Goal: Check status: Check status

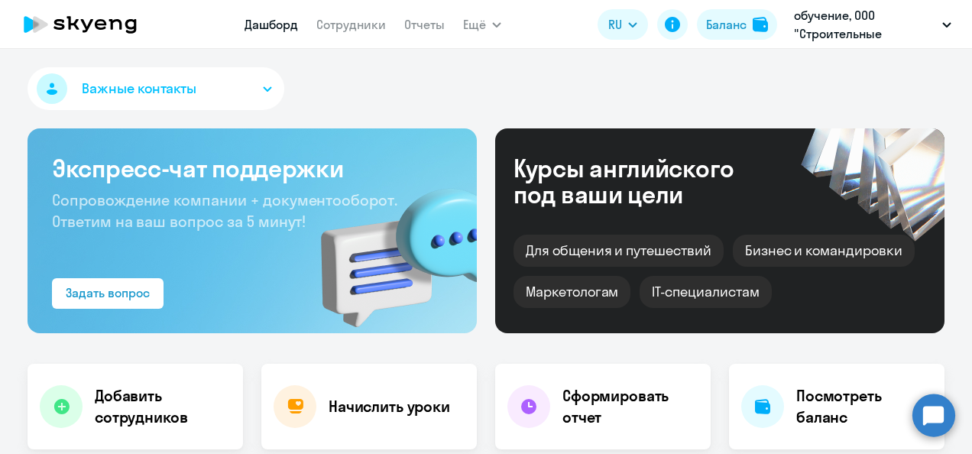
select select "30"
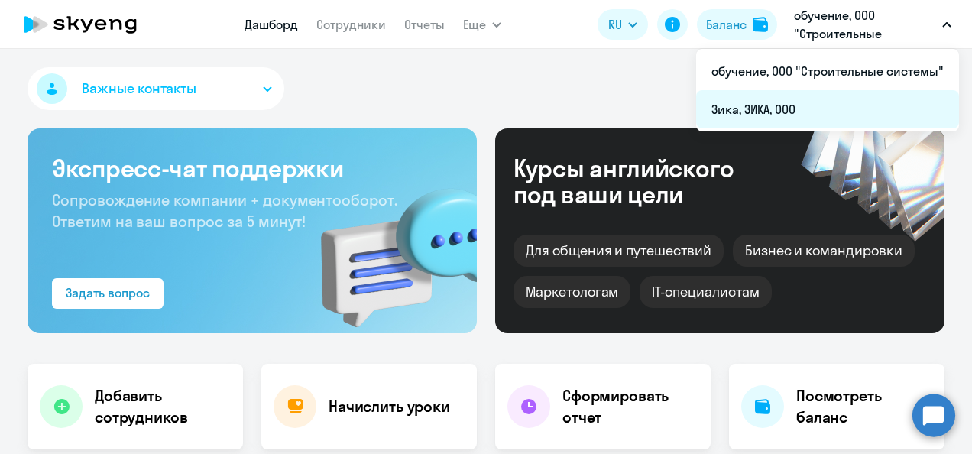
click at [784, 105] on li "Зика, ЗИКА, ООО" at bounding box center [827, 109] width 263 height 38
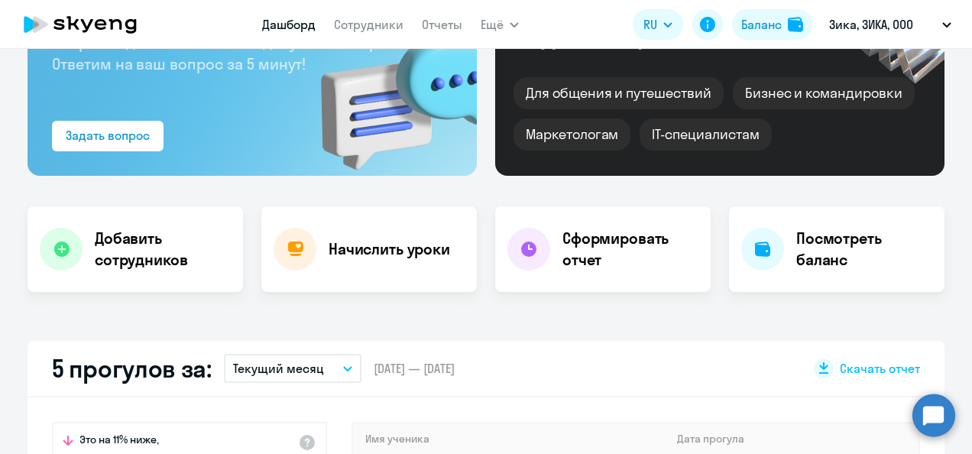
scroll to position [153, 0]
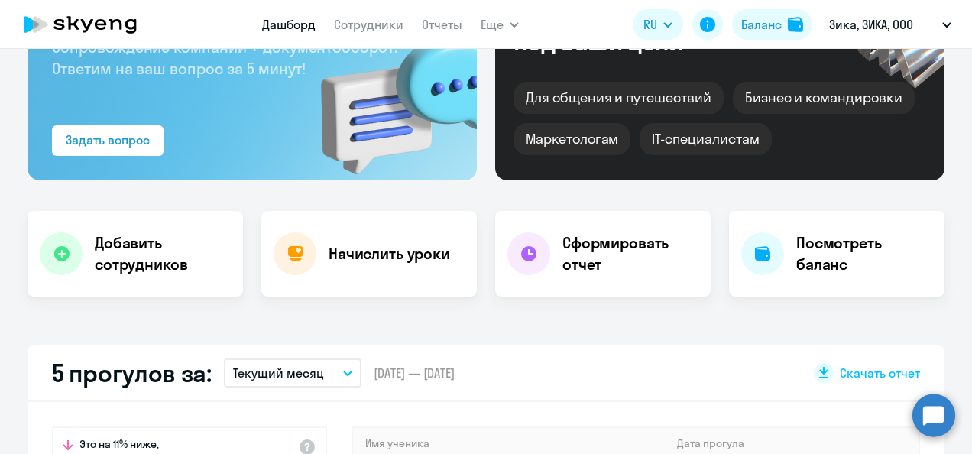
click at [356, 16] on app-menu-item-link "Сотрудники" at bounding box center [369, 24] width 70 height 19
click at [359, 24] on link "Сотрудники" at bounding box center [369, 24] width 70 height 15
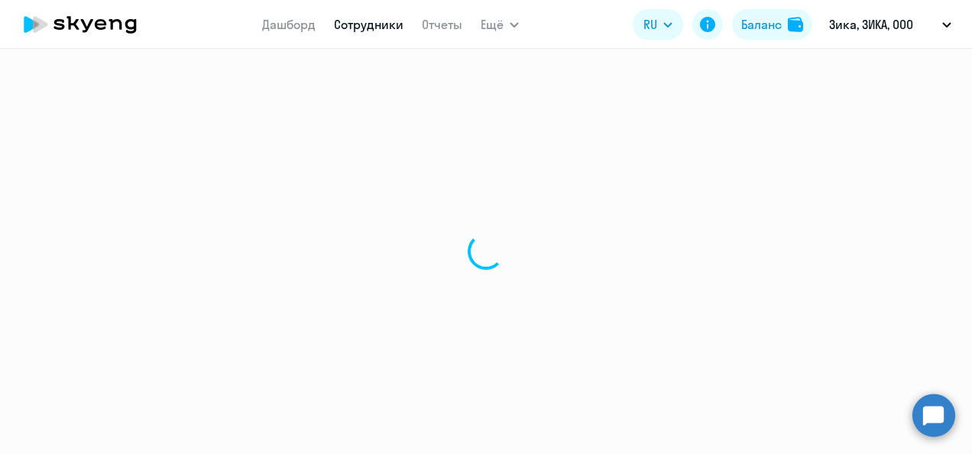
select select "30"
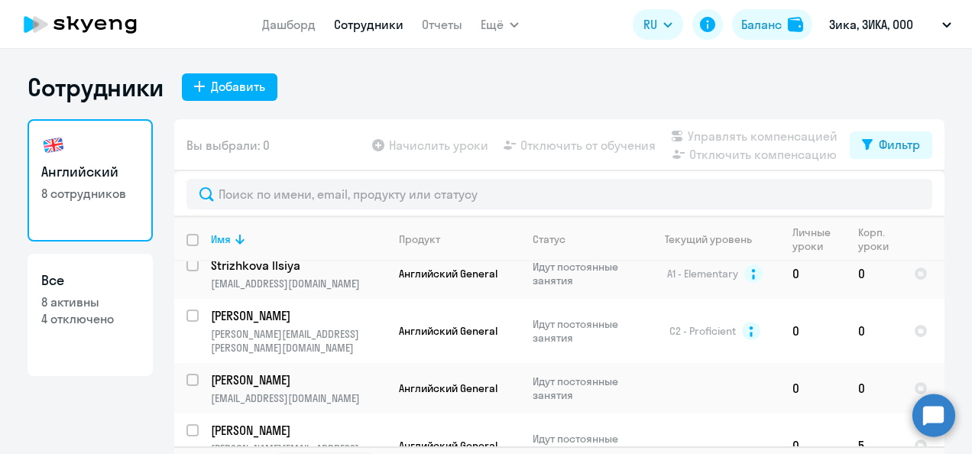
scroll to position [214, 0]
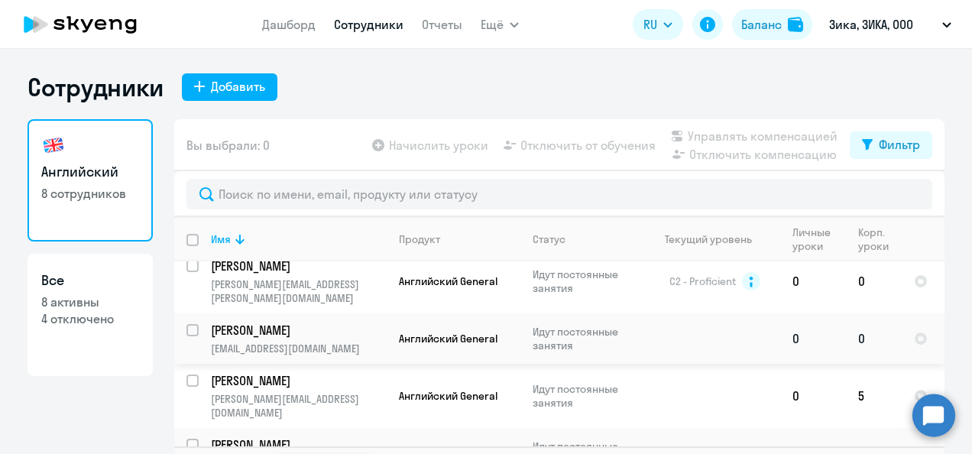
click at [242, 322] on p "[PERSON_NAME]" at bounding box center [297, 330] width 173 height 17
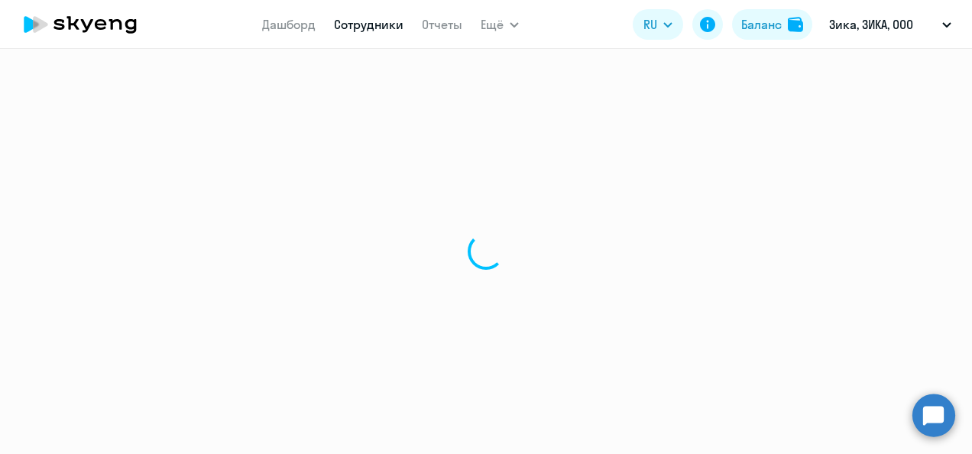
select select "english"
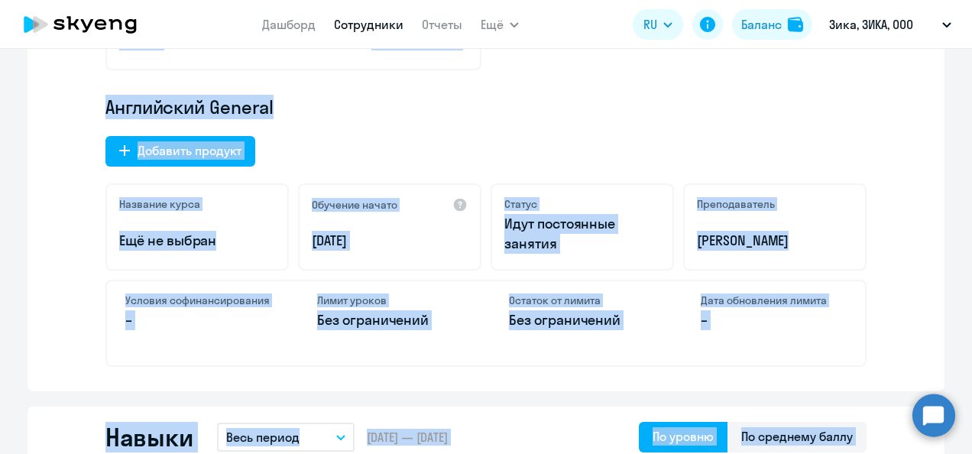
scroll to position [535, 0]
